Goal: Task Accomplishment & Management: Use online tool/utility

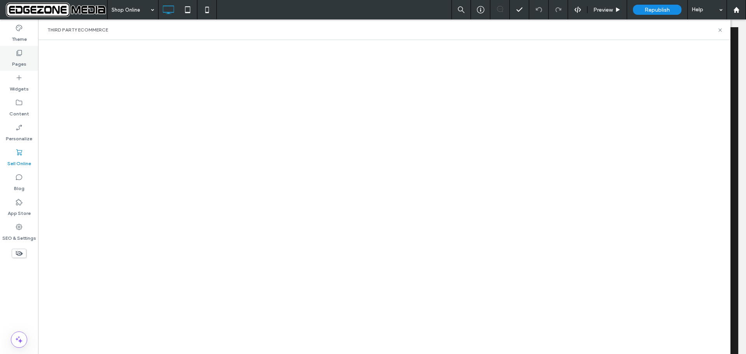
click at [16, 56] on icon at bounding box center [19, 53] width 8 height 8
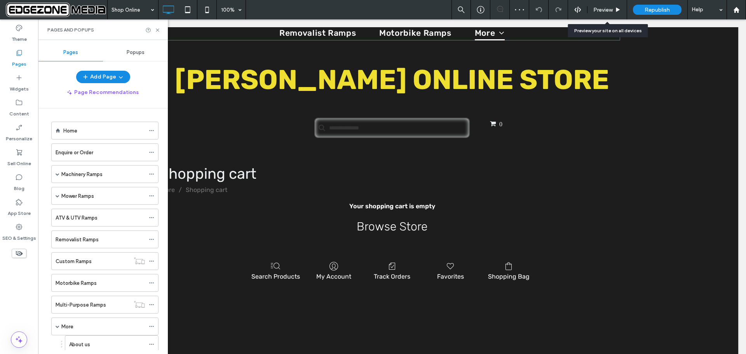
click at [607, 7] on span "Preview" at bounding box center [602, 10] width 19 height 7
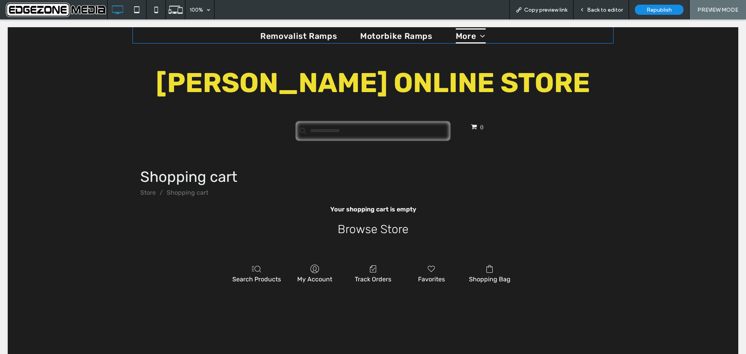
click at [603, 8] on span "Back to editor" at bounding box center [605, 10] width 36 height 7
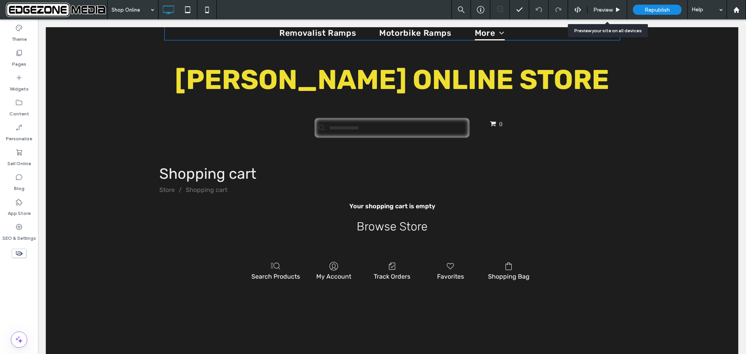
click at [603, 8] on span "Preview" at bounding box center [602, 10] width 19 height 7
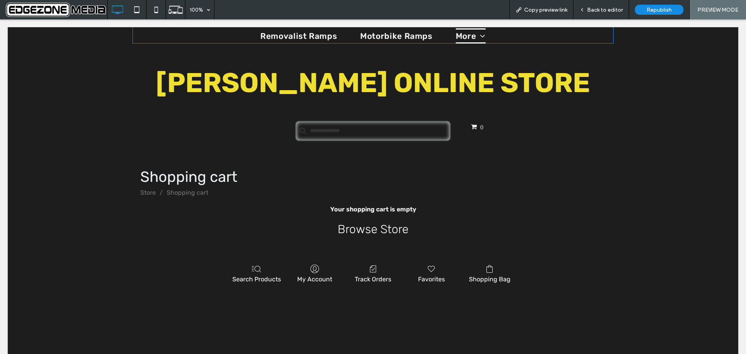
click at [606, 10] on span "Back to editor" at bounding box center [605, 10] width 36 height 7
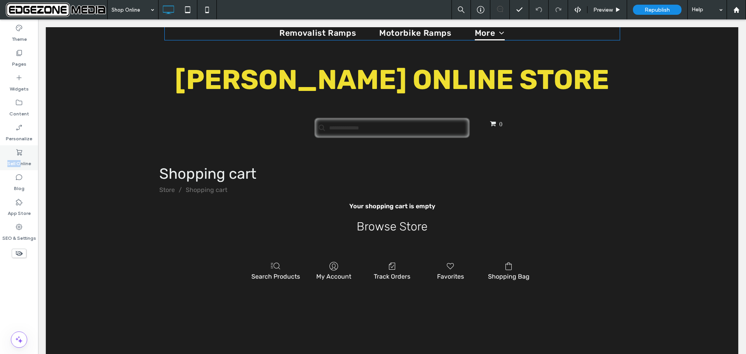
click at [21, 156] on div "Sell Online" at bounding box center [19, 157] width 38 height 25
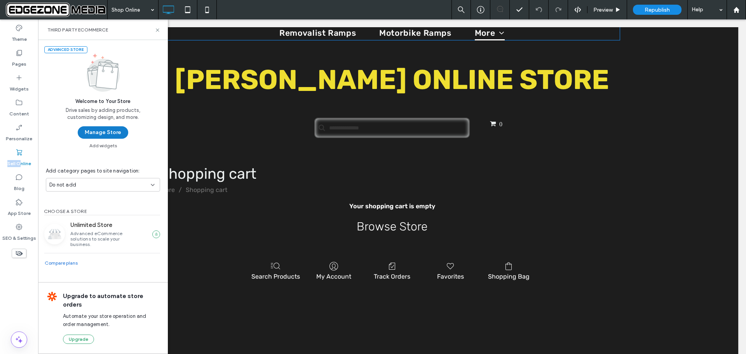
click at [108, 134] on button "Manage Store" at bounding box center [103, 132] width 50 height 12
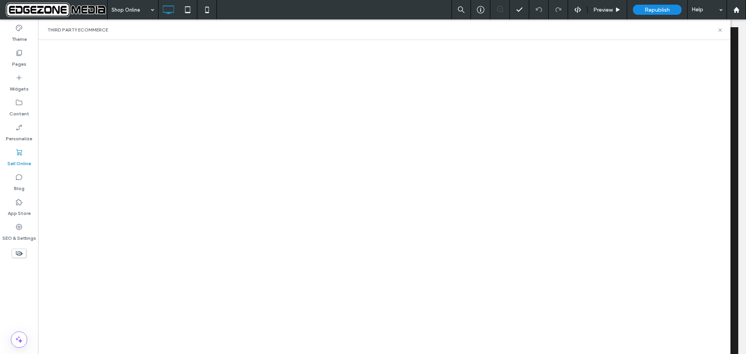
click at [22, 156] on label "Sell Online" at bounding box center [19, 161] width 24 height 11
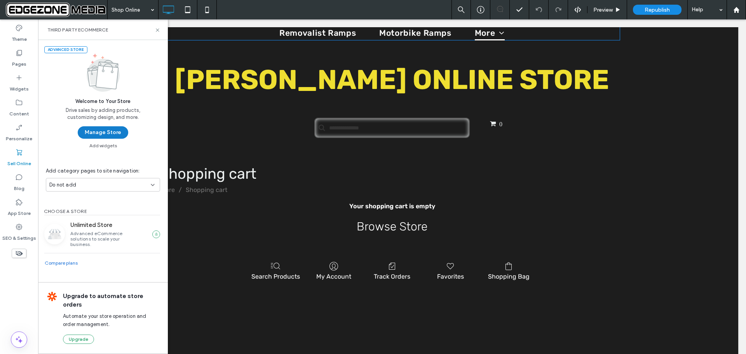
click at [105, 131] on button "Manage Store" at bounding box center [103, 132] width 50 height 12
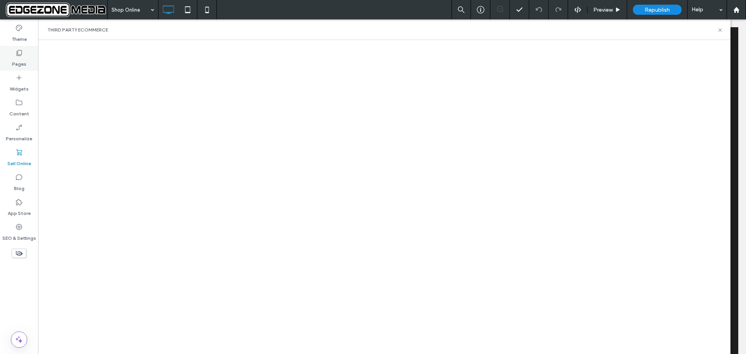
click at [21, 62] on label "Pages" at bounding box center [19, 62] width 14 height 11
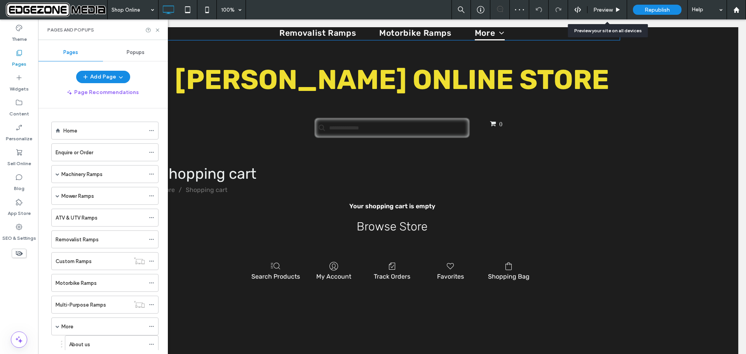
click at [604, 7] on span "Preview" at bounding box center [602, 10] width 19 height 7
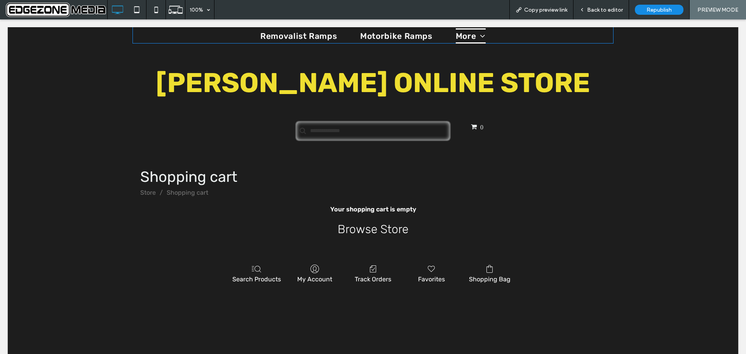
click at [603, 10] on span "Back to editor" at bounding box center [605, 10] width 36 height 7
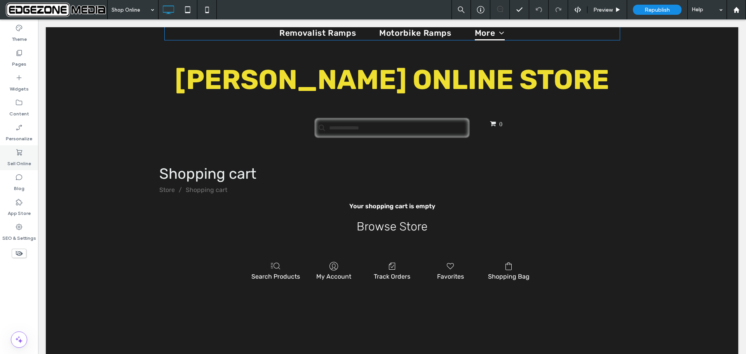
click at [21, 154] on icon at bounding box center [19, 152] width 8 height 8
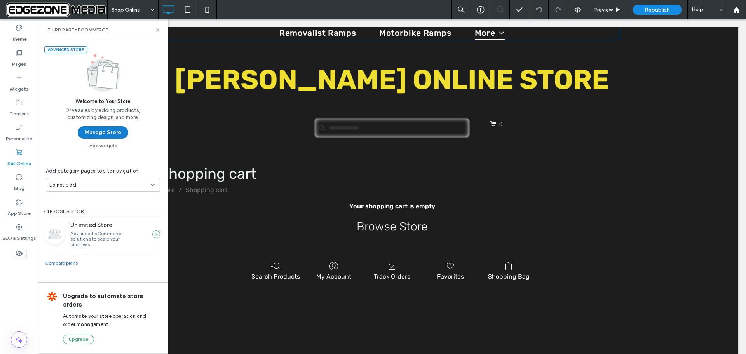
click at [99, 134] on button "Manage Store" at bounding box center [103, 132] width 50 height 12
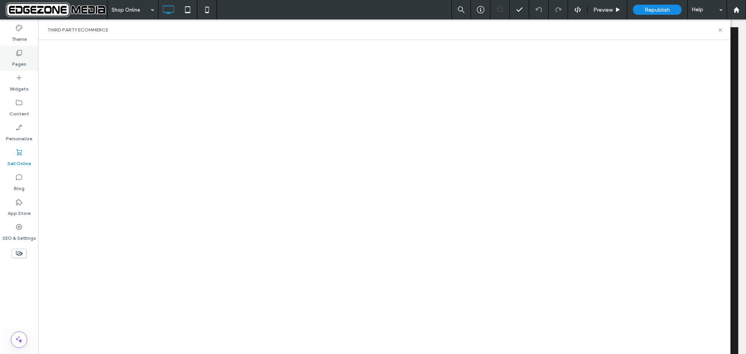
click at [19, 55] on use at bounding box center [19, 53] width 5 height 6
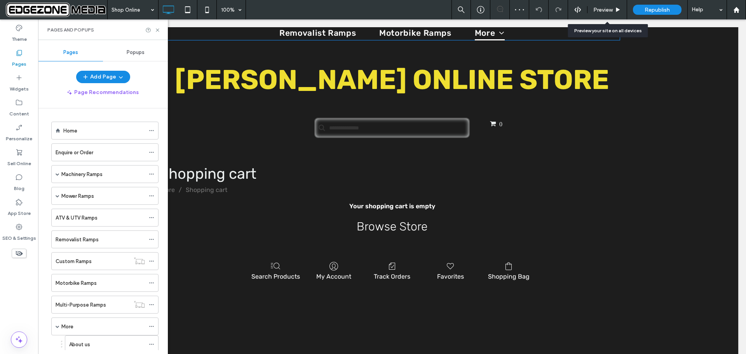
click at [600, 6] on div "Preview" at bounding box center [607, 9] width 40 height 19
click at [603, 9] on span "Preview" at bounding box center [602, 10] width 19 height 7
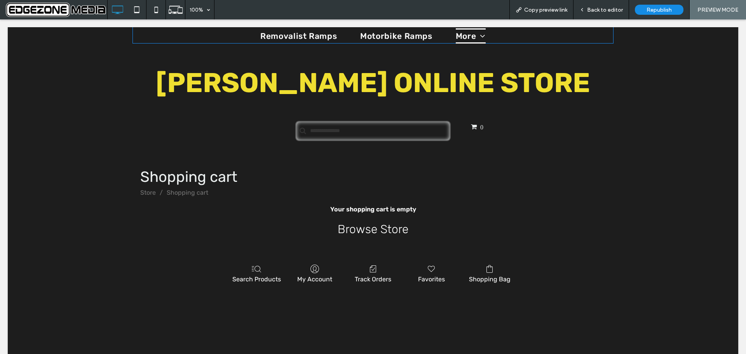
click at [594, 8] on span "Back to editor" at bounding box center [605, 10] width 36 height 7
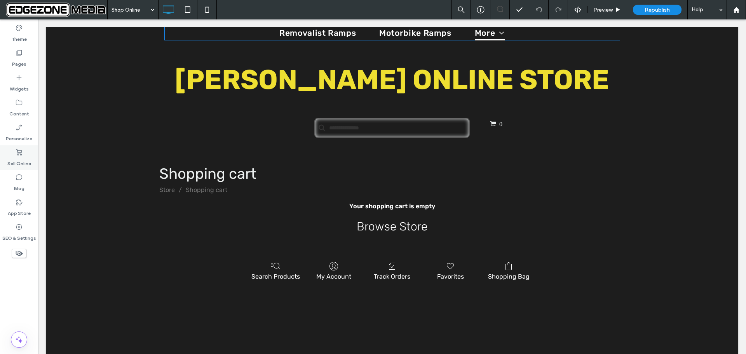
click at [19, 153] on use at bounding box center [19, 152] width 6 height 6
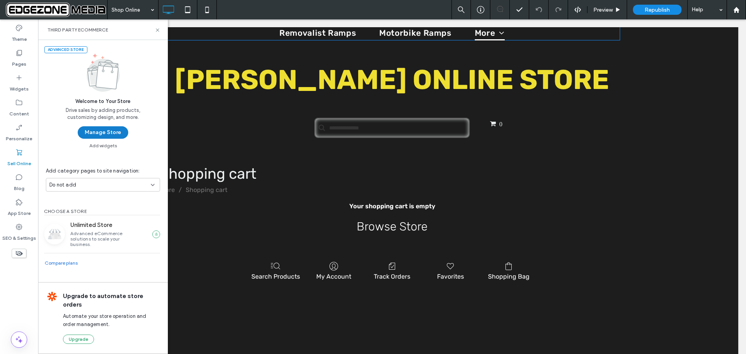
click at [109, 132] on button "Manage Store" at bounding box center [103, 132] width 50 height 12
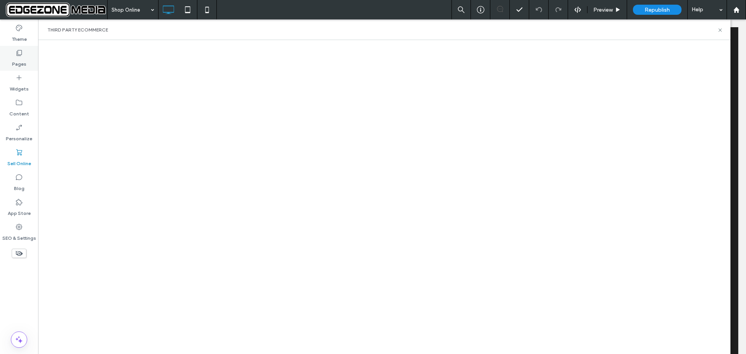
click at [16, 61] on label "Pages" at bounding box center [19, 62] width 14 height 11
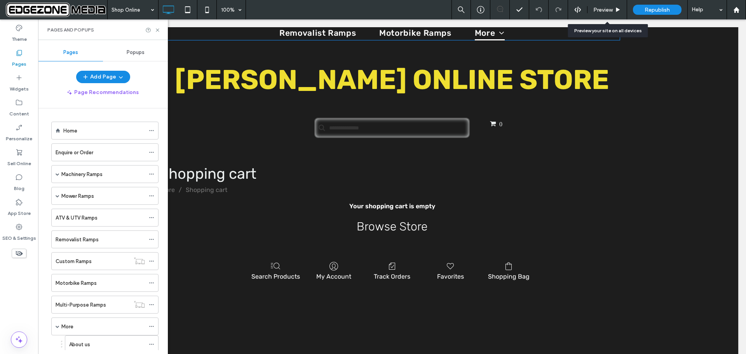
click at [603, 5] on div "Preview" at bounding box center [607, 9] width 40 height 19
click at [599, 9] on span "Preview" at bounding box center [602, 10] width 19 height 7
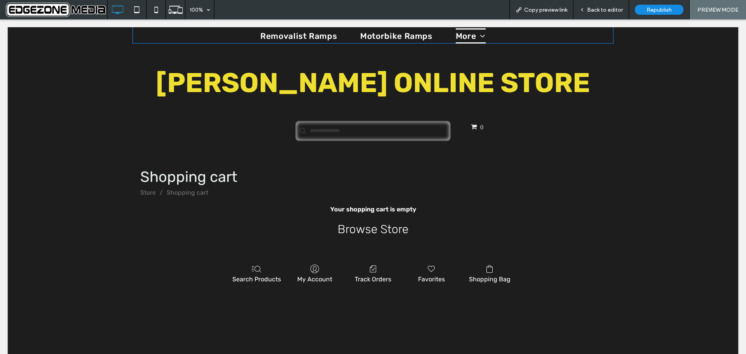
click at [598, 9] on span "Back to editor" at bounding box center [605, 10] width 36 height 7
